Goal: Task Accomplishment & Management: Manage account settings

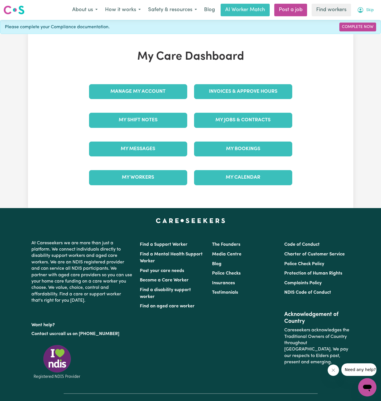
click at [372, 7] on button "Skip" at bounding box center [365, 10] width 24 height 12
click at [358, 33] on link "Logout" at bounding box center [354, 32] width 45 height 11
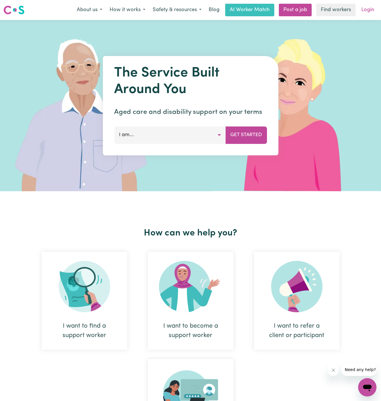
click at [368, 13] on link "Login" at bounding box center [368, 10] width 20 height 13
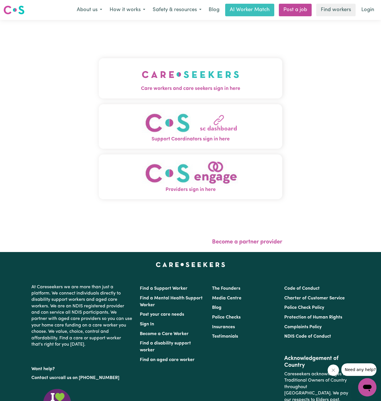
click at [150, 80] on img "Care workers and care seekers sign in here" at bounding box center [190, 74] width 97 height 21
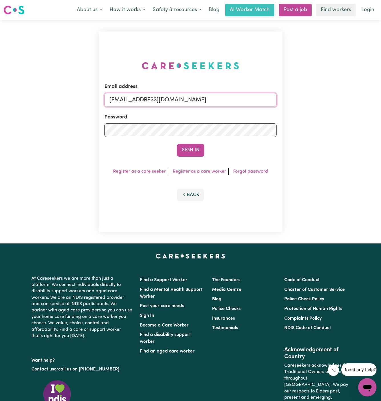
drag, startPoint x: 138, startPoint y: 100, endPoint x: 331, endPoint y: 100, distance: 192.9
click at [331, 100] on div "Email address [EMAIL_ADDRESS][DOMAIN_NAME] Password Sign In Register as a care …" at bounding box center [190, 131] width 381 height 223
paste input "[EMAIL_ADDRESS][DOMAIN_NAME]"
type input "superuser~[EMAIL_ADDRESS][DOMAIN_NAME]"
click at [177, 144] on button "Sign In" at bounding box center [190, 150] width 27 height 13
